Goal: Find specific page/section: Find specific page/section

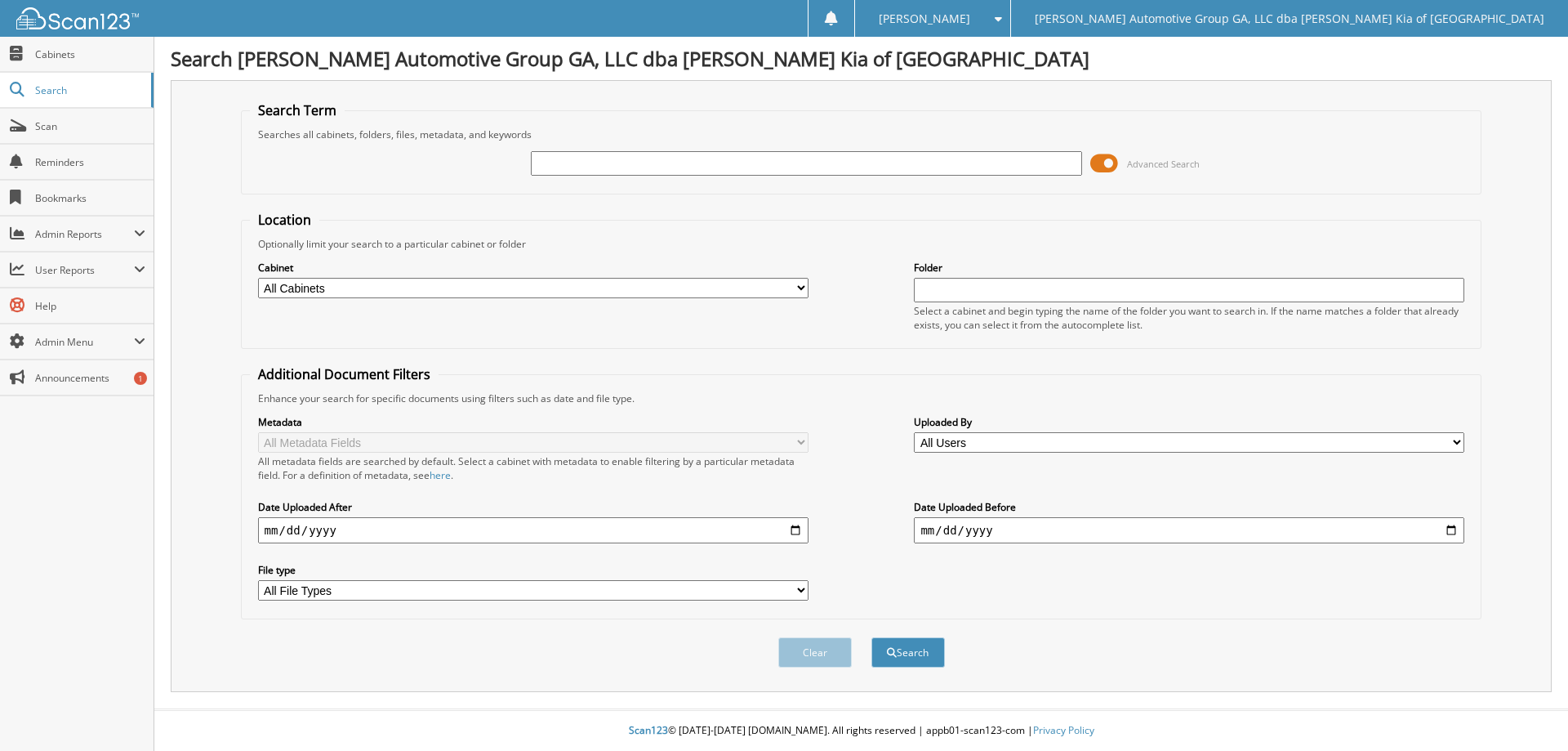
click at [748, 168] on input "text" at bounding box center [805, 163] width 550 height 25
type input "46811"
click at [871, 637] on button "Search" at bounding box center [907, 651] width 73 height 30
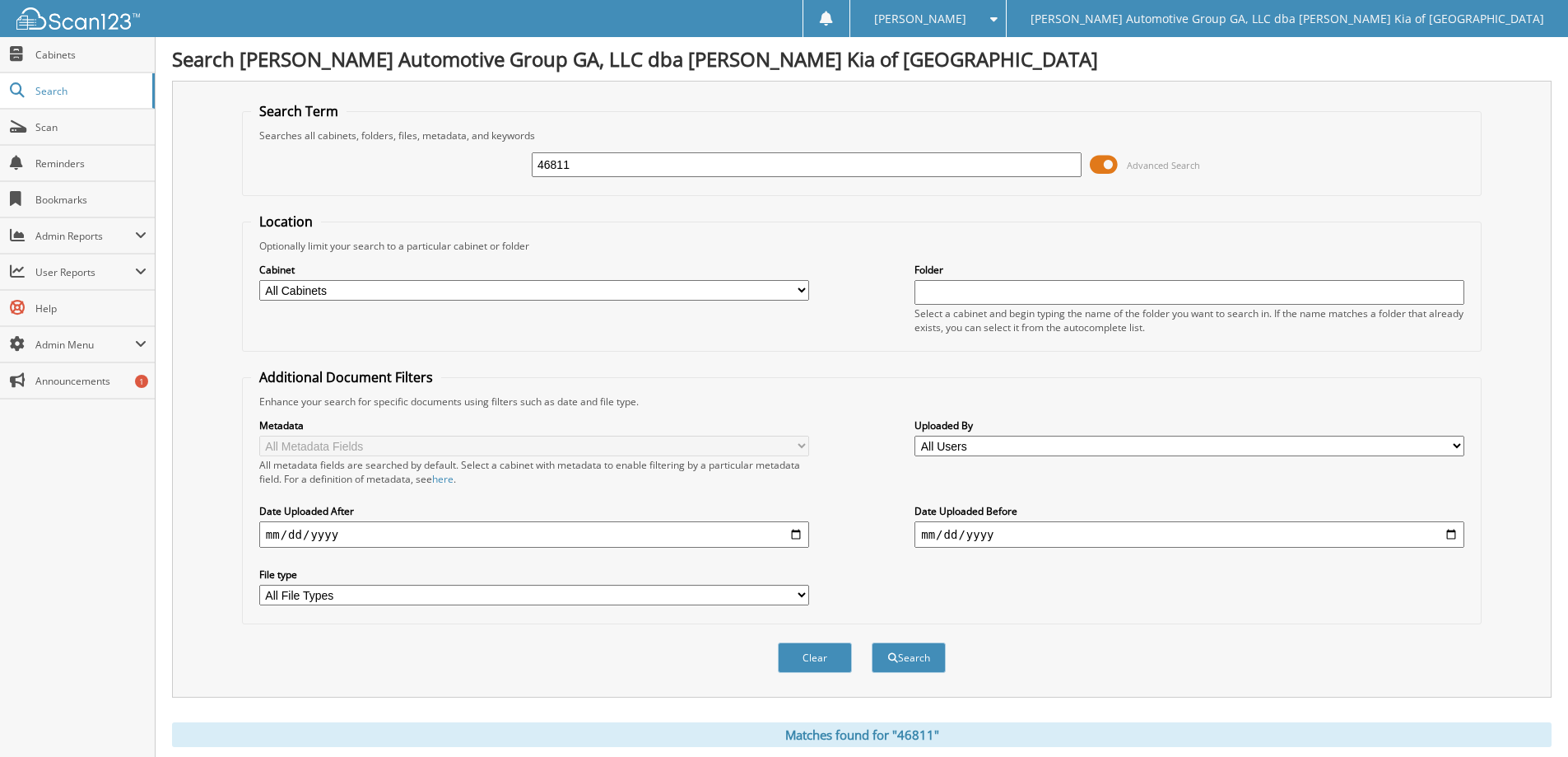
click at [1119, 164] on span "Advanced Search" at bounding box center [1145, 164] width 111 height 25
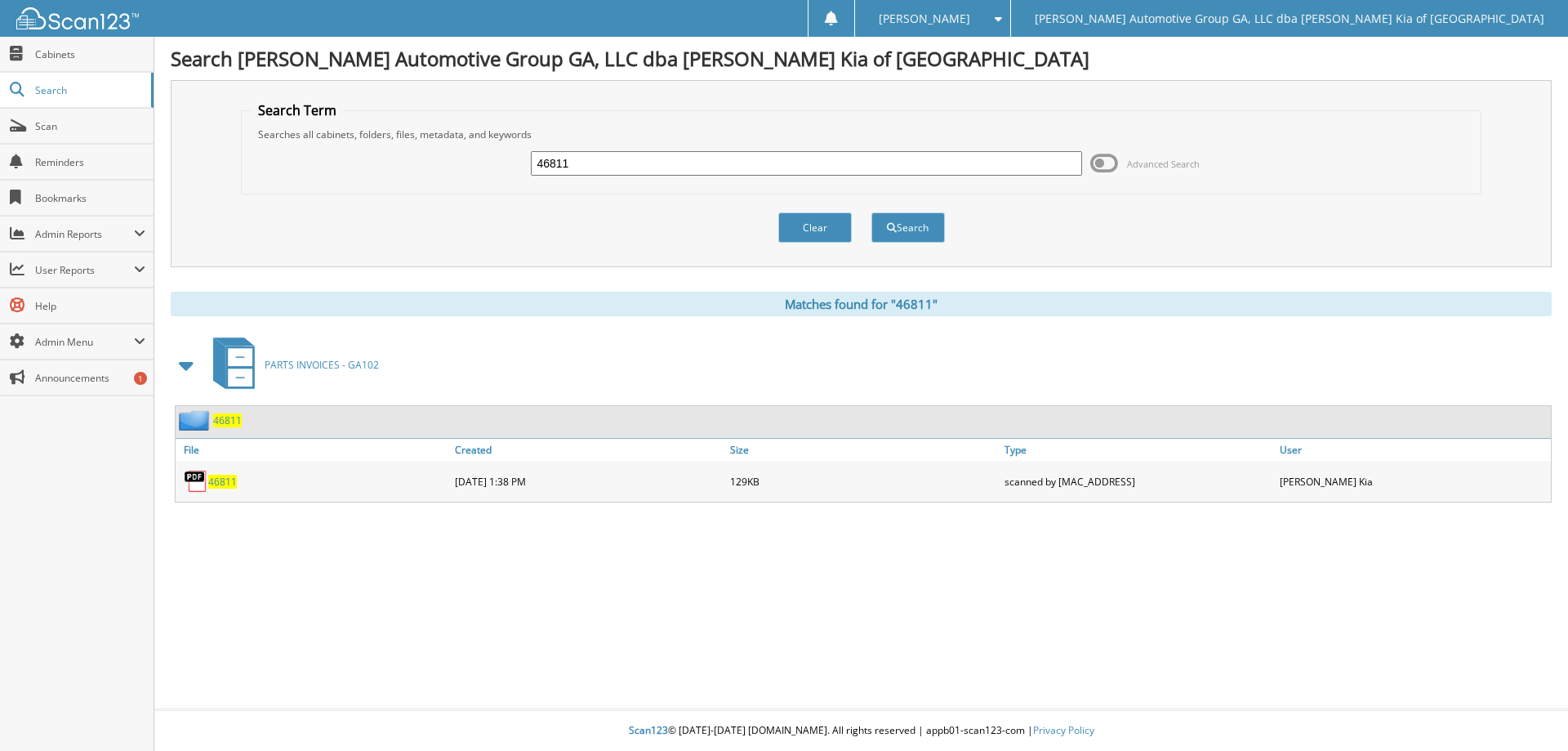
click at [220, 482] on span "46811" at bounding box center [223, 481] width 29 height 14
click at [616, 141] on fieldset "Search Term Searches all cabinets, folders, files, metadata, and keywords 46811…" at bounding box center [861, 147] width 1241 height 93
click at [621, 169] on input "46811" at bounding box center [805, 163] width 550 height 25
drag, startPoint x: 621, startPoint y: 169, endPoint x: 583, endPoint y: 131, distance: 53.7
click at [624, 167] on input "46811" at bounding box center [805, 163] width 550 height 25
